Goal: Task Accomplishment & Management: Use online tool/utility

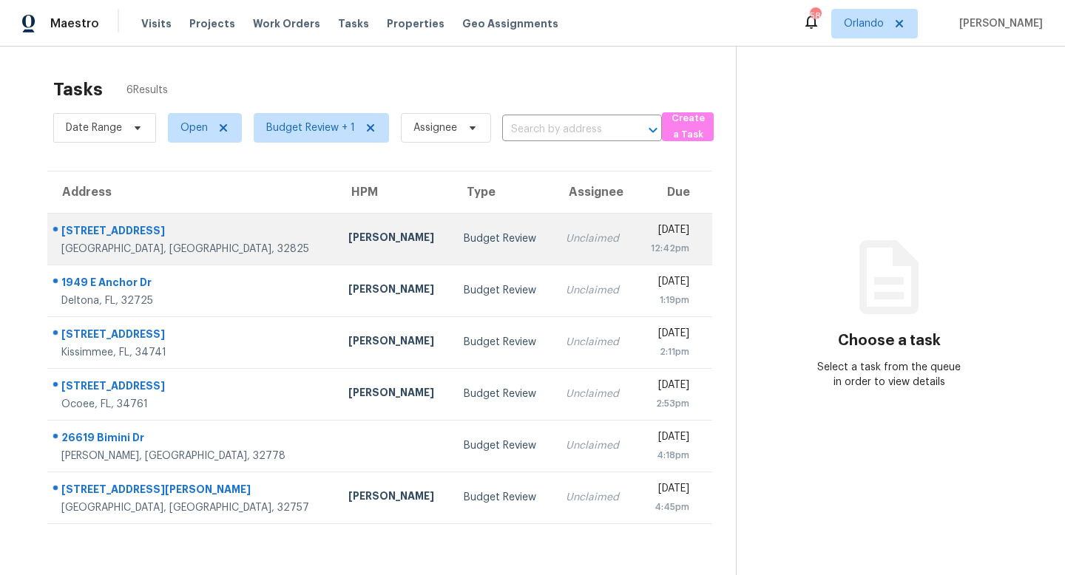
click at [464, 236] on div "Budget Review" at bounding box center [503, 238] width 78 height 15
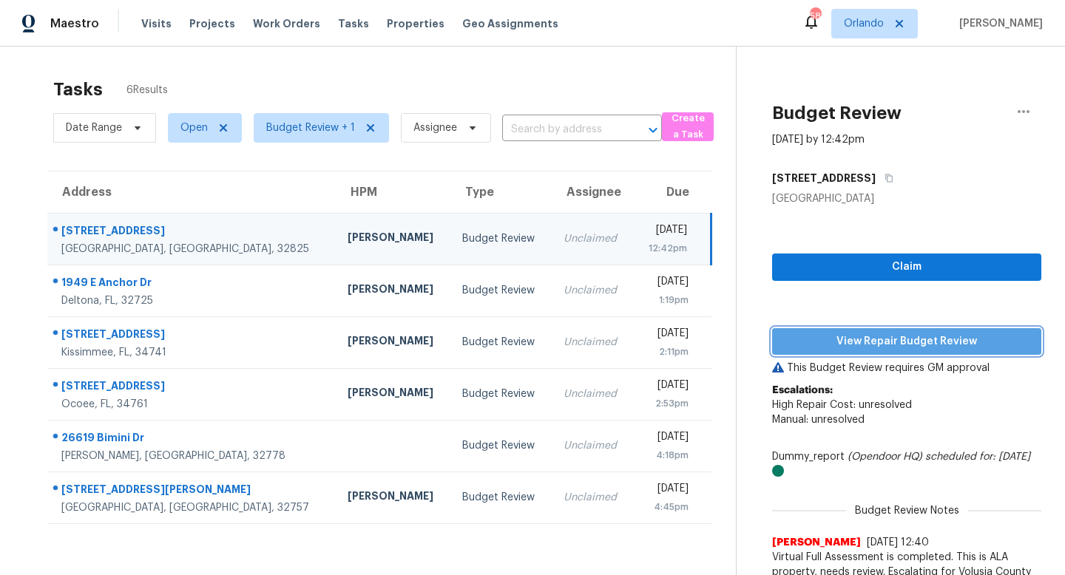
click at [890, 336] on span "View Repair Budget Review" at bounding box center [906, 342] width 245 height 18
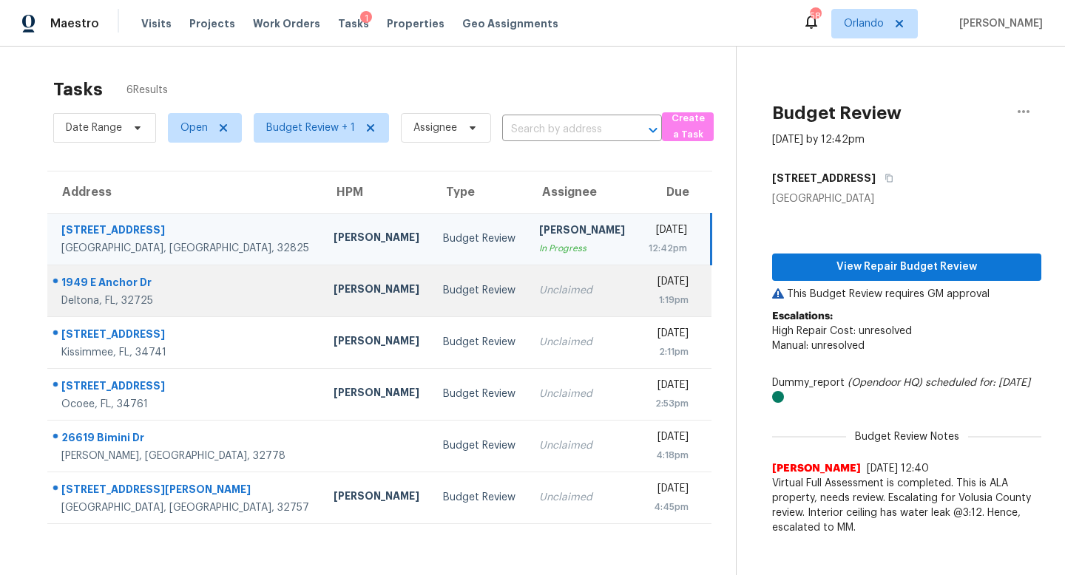
click at [527, 282] on td "Unclaimed" at bounding box center [581, 291] width 109 height 52
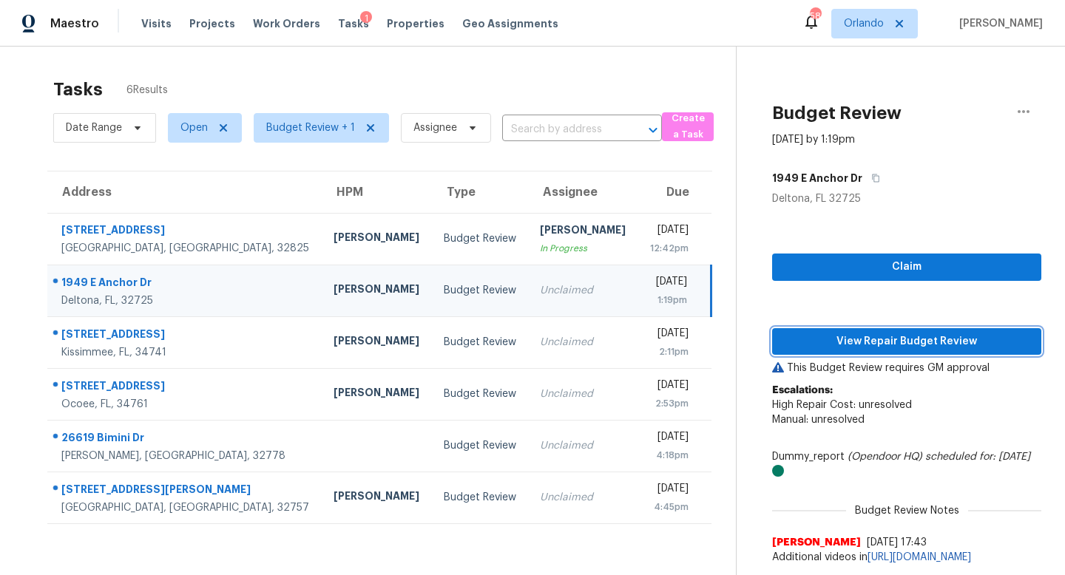
click at [868, 347] on span "View Repair Budget Review" at bounding box center [906, 342] width 245 height 18
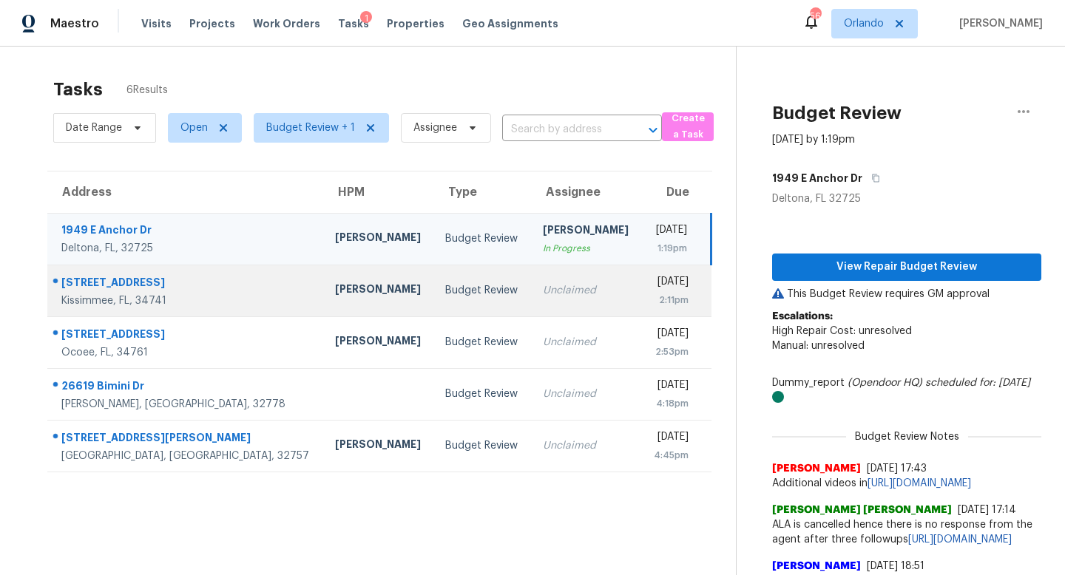
click at [433, 300] on td "Budget Review" at bounding box center [481, 291] width 97 height 52
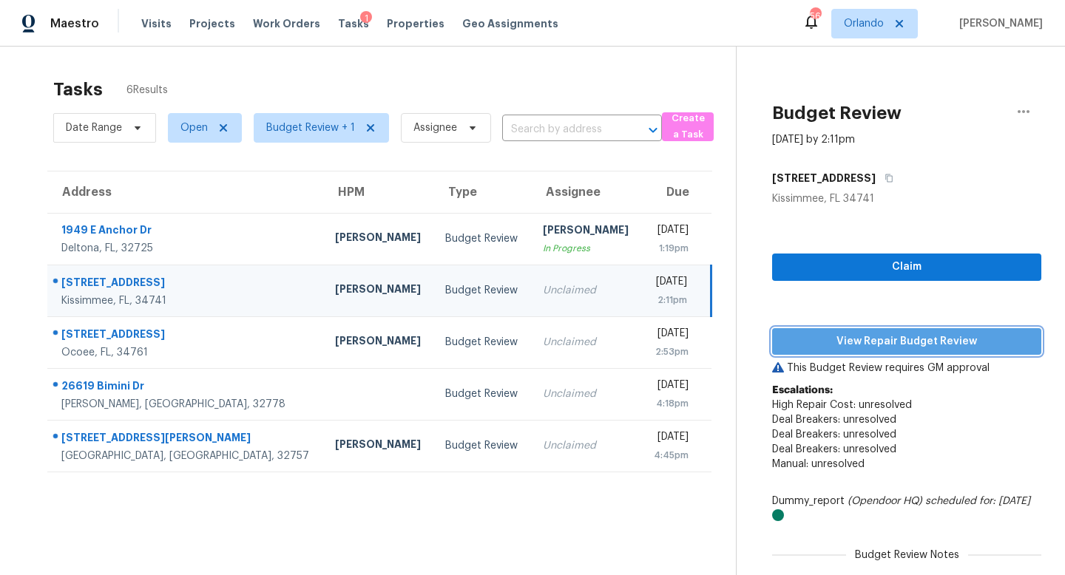
click at [884, 341] on span "View Repair Budget Review" at bounding box center [906, 342] width 245 height 18
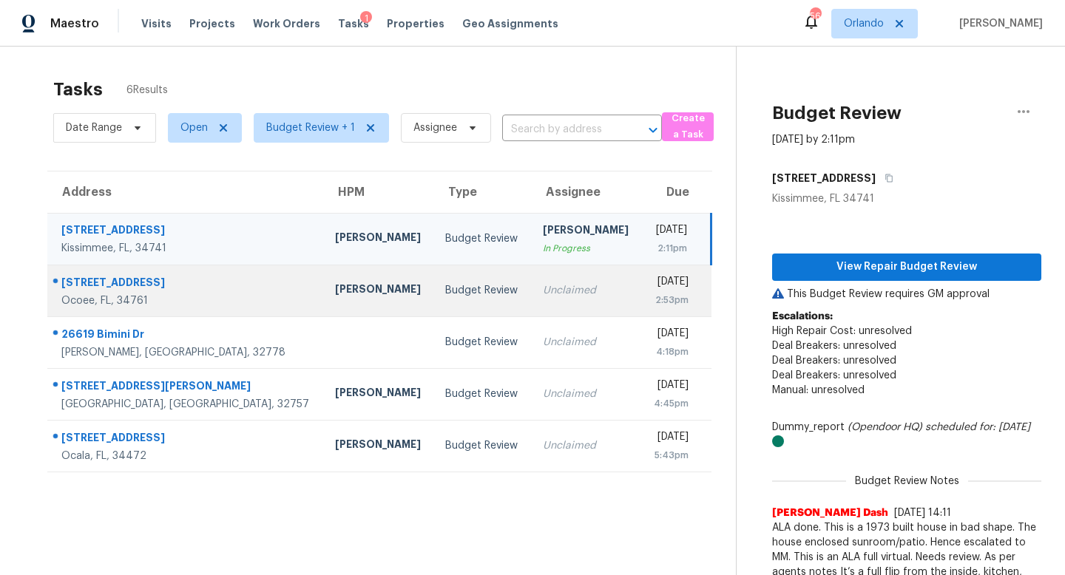
click at [543, 285] on div "Unclaimed" at bounding box center [586, 290] width 86 height 15
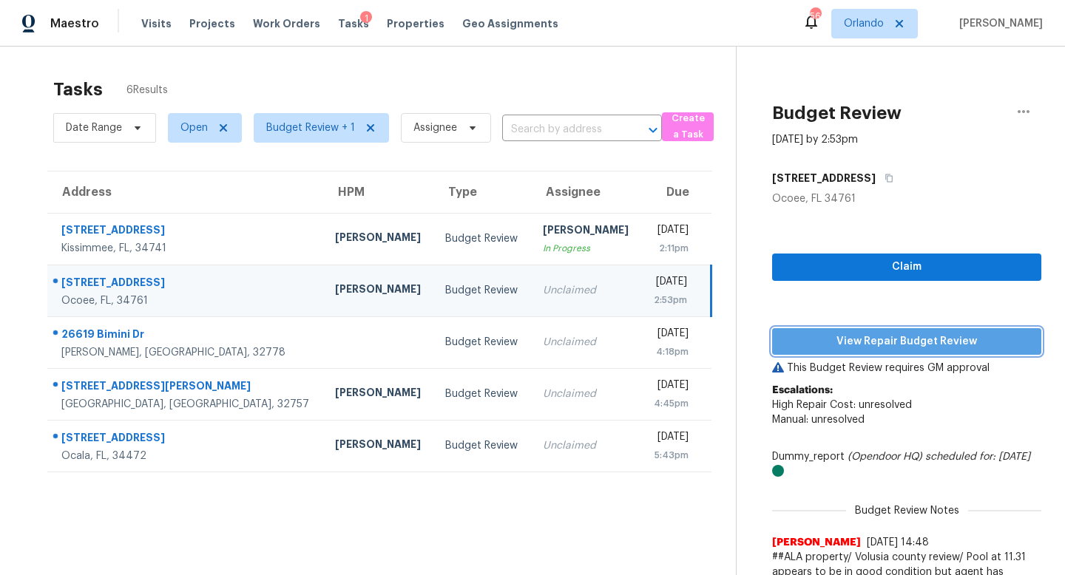
click at [884, 347] on span "View Repair Budget Review" at bounding box center [906, 342] width 245 height 18
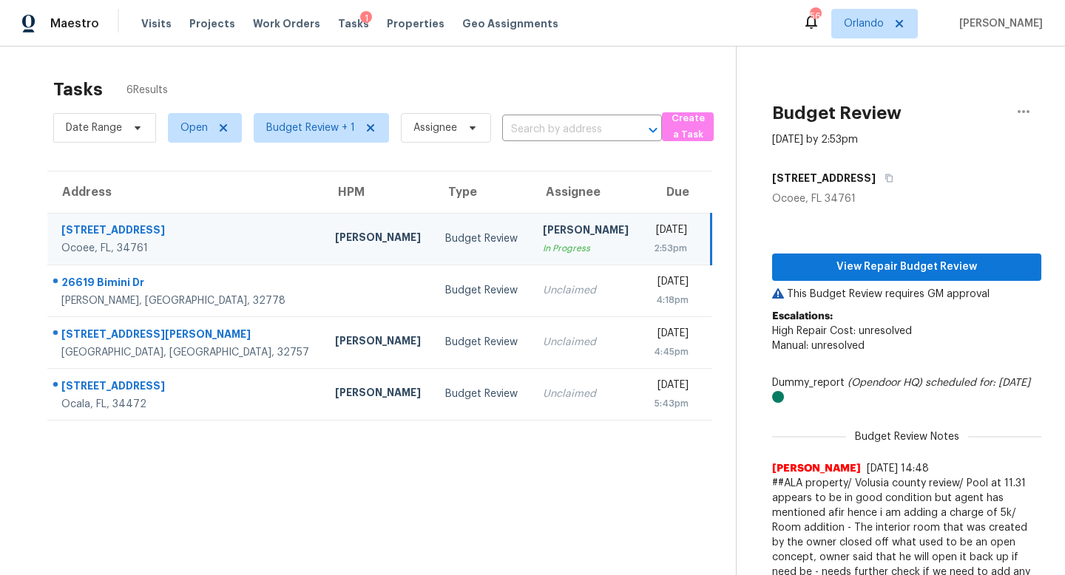
click at [641, 231] on td "Wed, Aug 13th 2025 2:53pm" at bounding box center [676, 239] width 70 height 52
click at [1023, 112] on icon "button" at bounding box center [1023, 111] width 12 height 3
click at [943, 112] on div "Unclaim this task" at bounding box center [938, 114] width 115 height 15
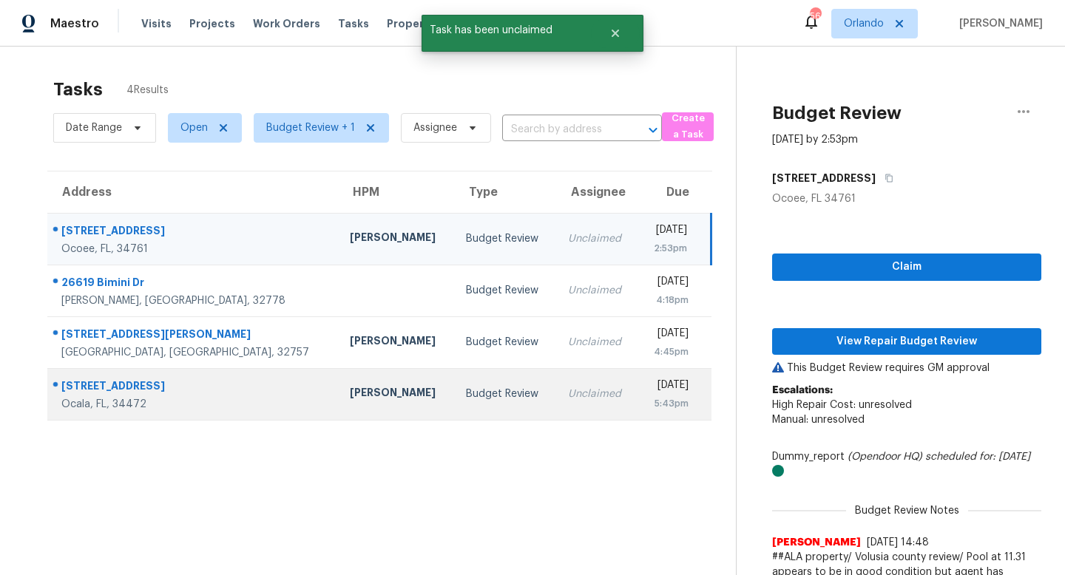
click at [466, 395] on div "Budget Review" at bounding box center [505, 394] width 78 height 15
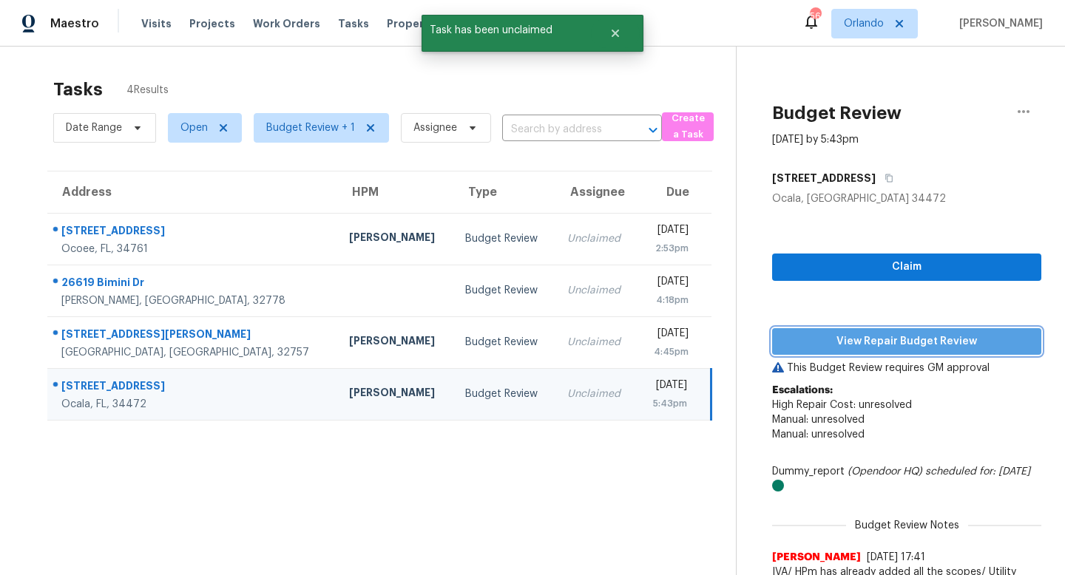
click at [889, 341] on span "View Repair Budget Review" at bounding box center [906, 342] width 245 height 18
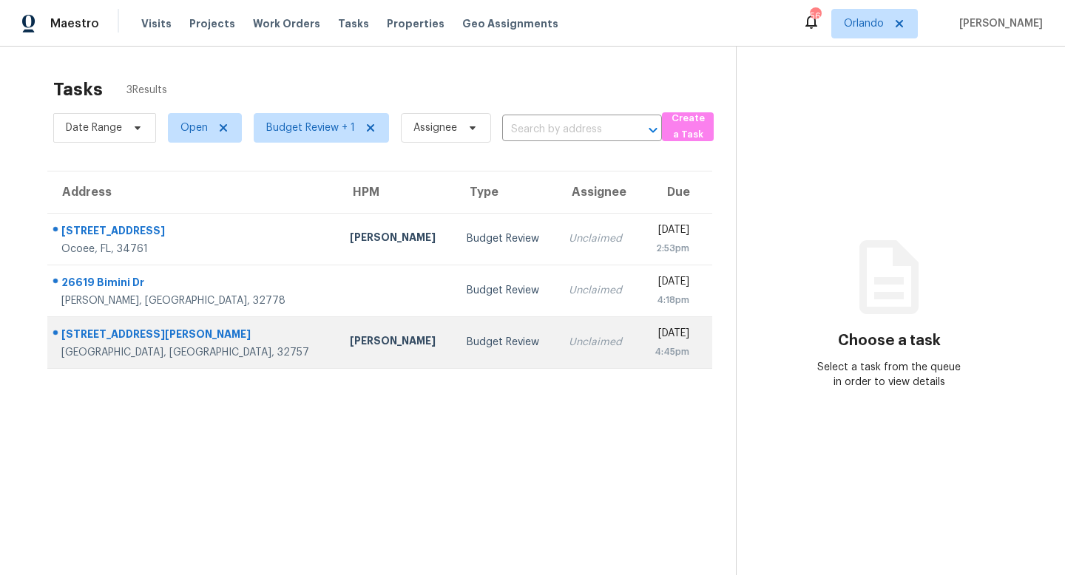
click at [569, 345] on div "Unclaimed" at bounding box center [598, 342] width 58 height 15
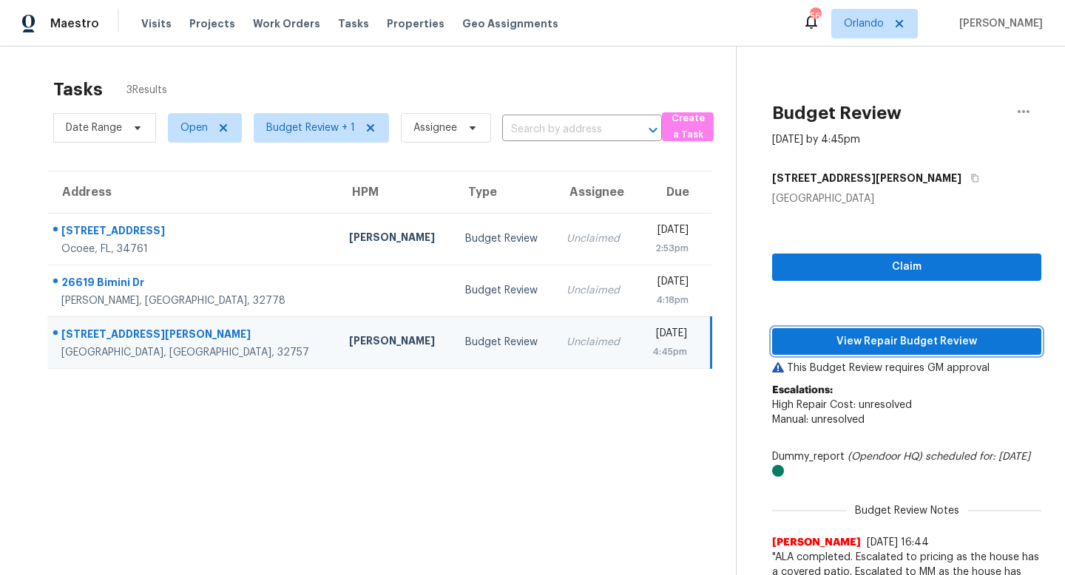
click at [881, 344] on span "View Repair Budget Review" at bounding box center [906, 342] width 245 height 18
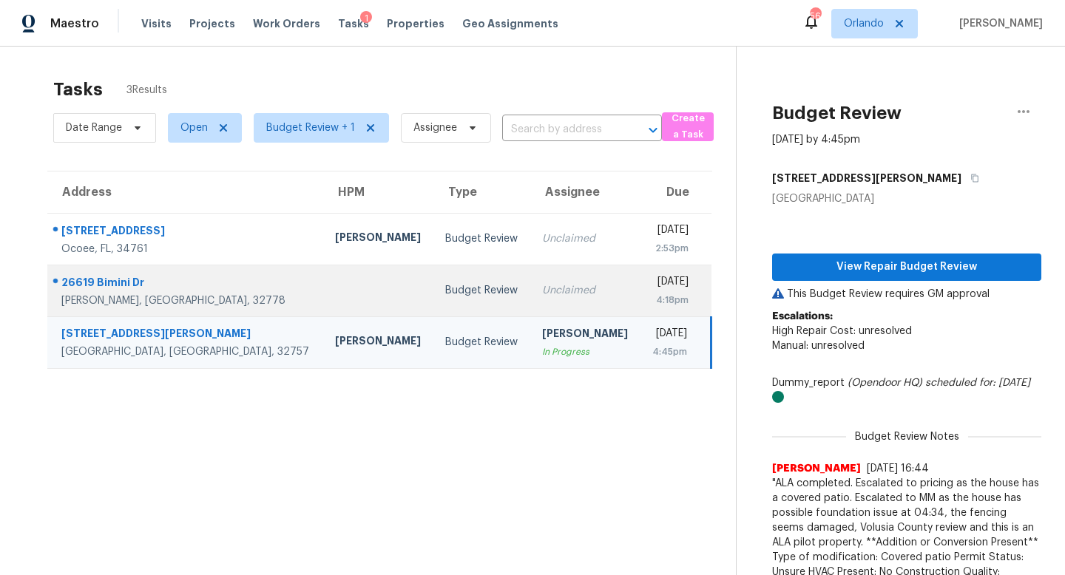
click at [530, 308] on td "Unclaimed" at bounding box center [585, 291] width 110 height 52
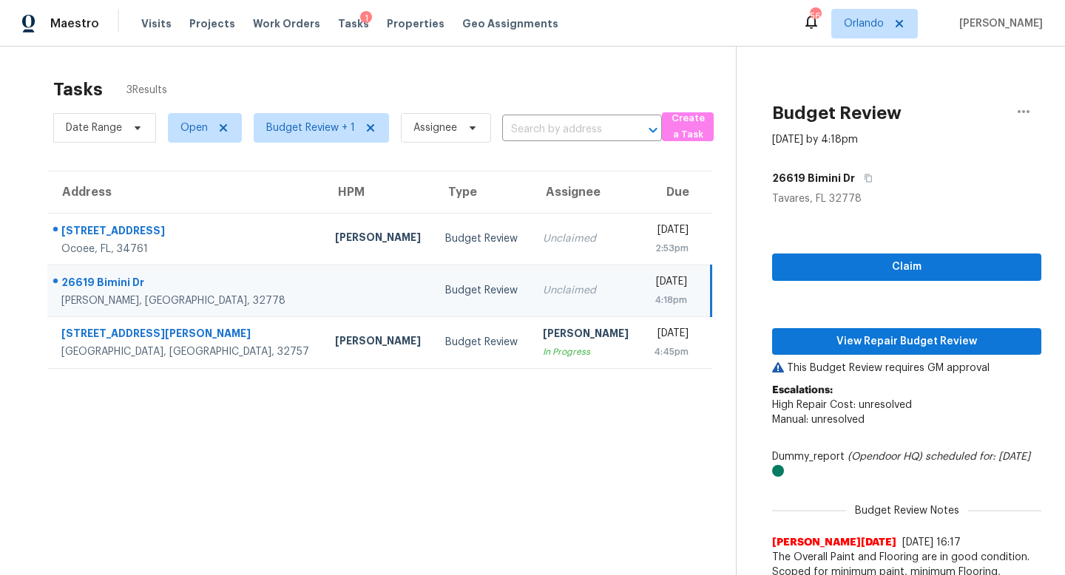
click at [531, 306] on td "Unclaimed" at bounding box center [586, 291] width 110 height 52
click at [543, 285] on div "Unclaimed" at bounding box center [586, 290] width 86 height 15
click at [886, 341] on span "View Repair Budget Review" at bounding box center [906, 342] width 245 height 18
